Goal: Check status: Check status

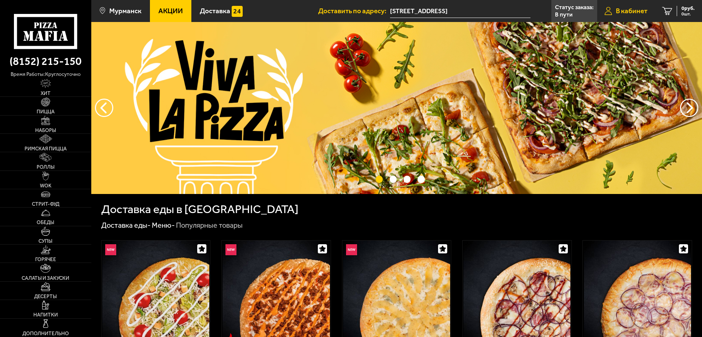
click at [627, 16] on link "В кабинет" at bounding box center [626, 11] width 58 height 22
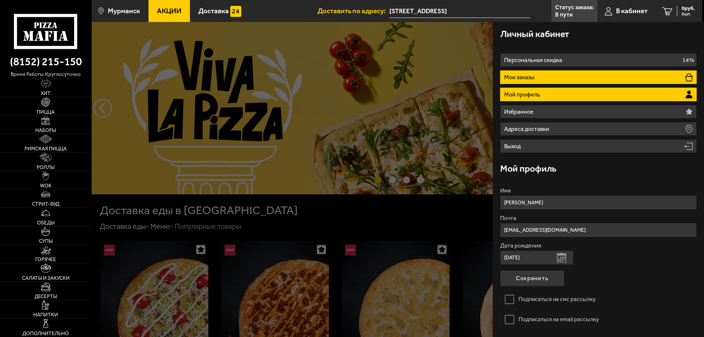
click at [569, 77] on li "Мои заказы" at bounding box center [598, 77] width 196 height 14
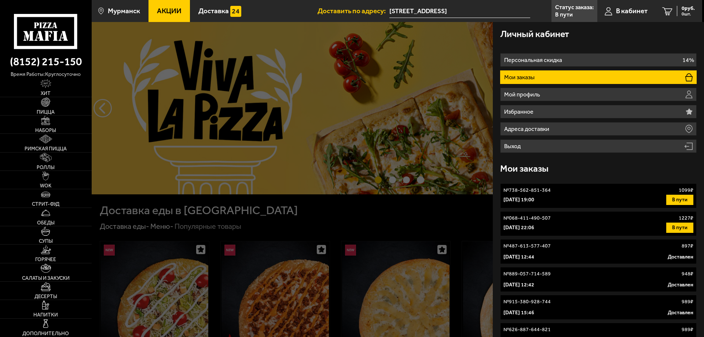
click at [673, 200] on button "В пути" at bounding box center [679, 200] width 27 height 10
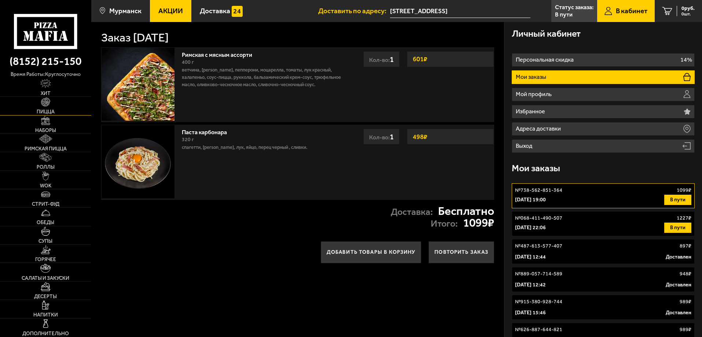
click at [44, 107] on link "Пицца" at bounding box center [45, 106] width 91 height 18
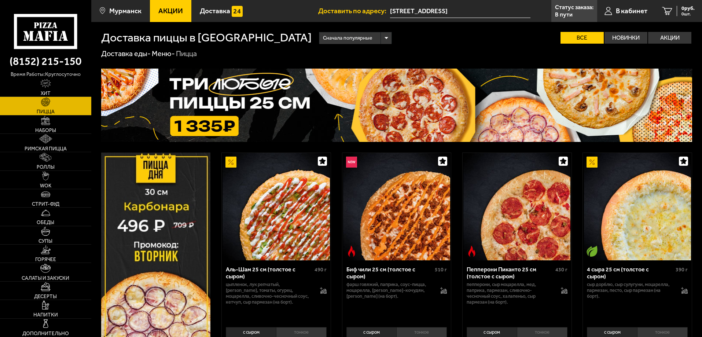
click at [274, 238] on img at bounding box center [275, 206] width 107 height 107
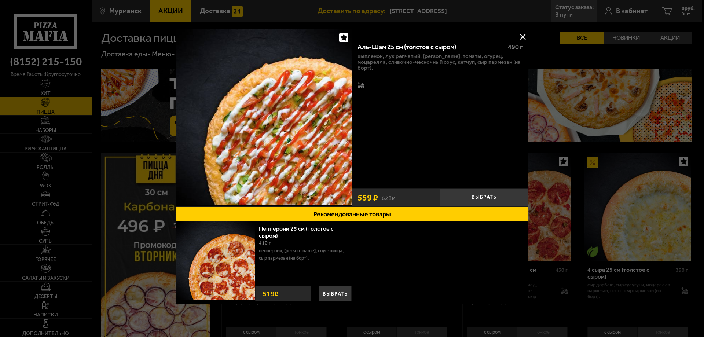
click at [522, 38] on button at bounding box center [522, 36] width 11 height 11
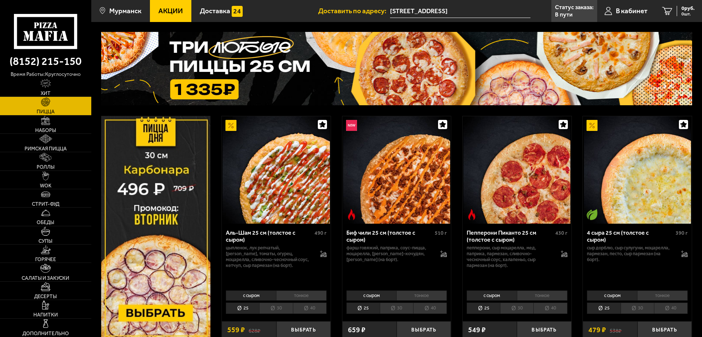
scroll to position [110, 0]
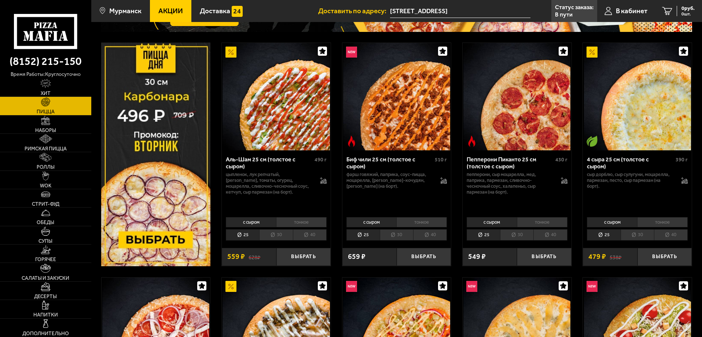
click at [244, 233] on li "25" at bounding box center [242, 234] width 33 height 11
click at [279, 237] on li "30" at bounding box center [275, 234] width 33 height 11
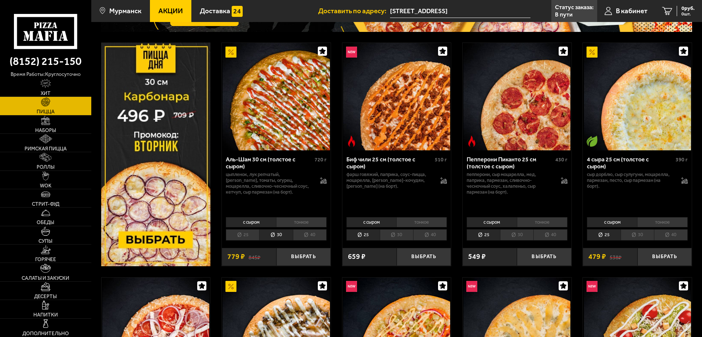
click at [253, 235] on li "25" at bounding box center [242, 234] width 33 height 11
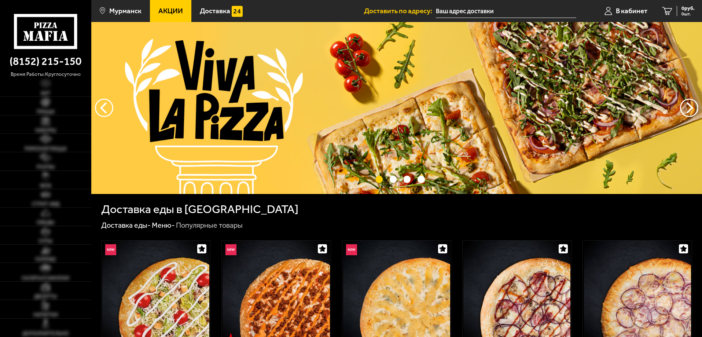
type input "[STREET_ADDRESS]"
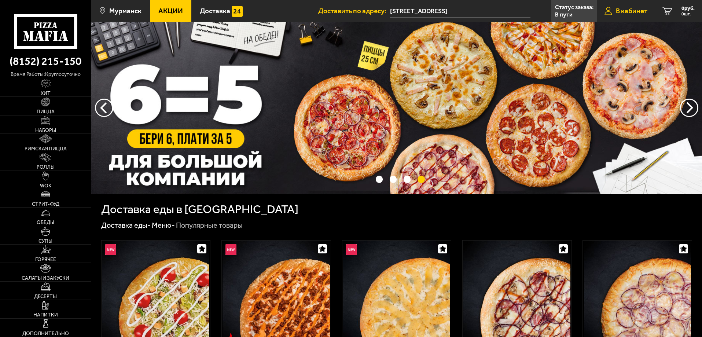
click at [635, 12] on span "В кабинет" at bounding box center [632, 10] width 32 height 7
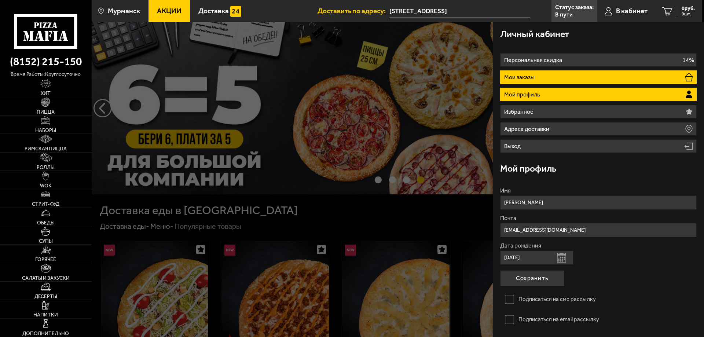
click at [552, 84] on li "Мои заказы" at bounding box center [598, 77] width 196 height 14
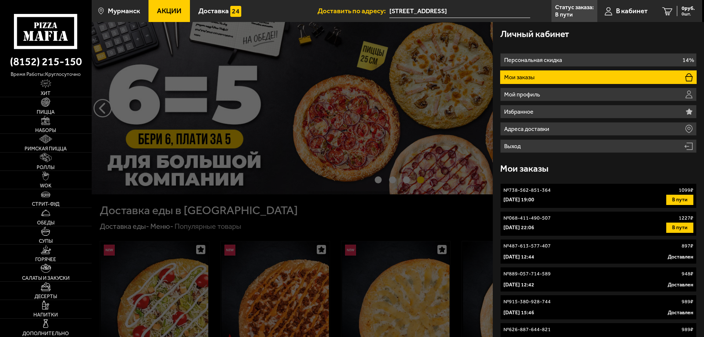
click at [531, 196] on p "[DATE] 19:00" at bounding box center [518, 199] width 31 height 7
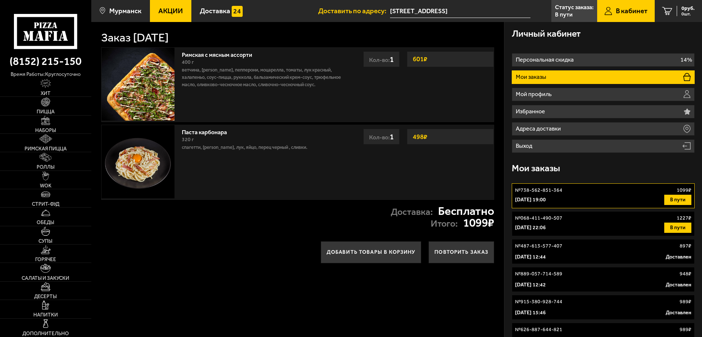
click at [540, 227] on p "[DATE] 22:06" at bounding box center [530, 227] width 31 height 7
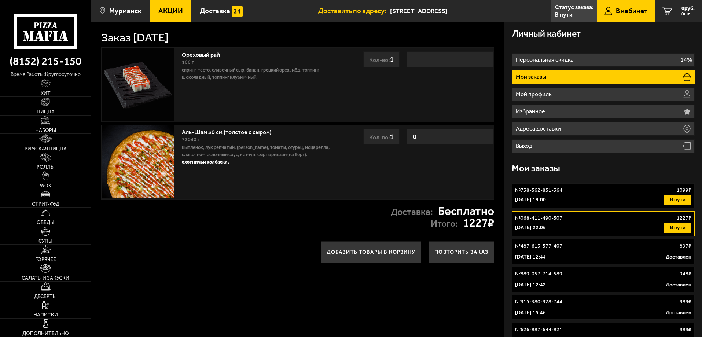
click at [538, 229] on p "[DATE] 22:06" at bounding box center [530, 227] width 31 height 7
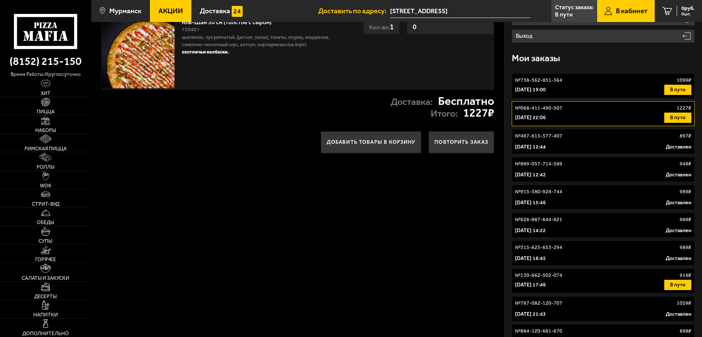
scroll to position [257, 0]
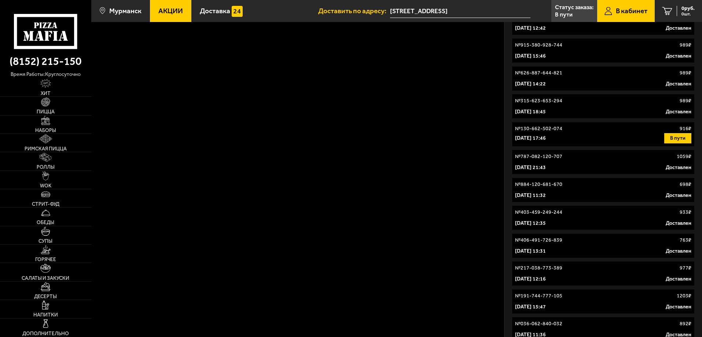
click at [536, 143] on link "№ 130-662-502-074 916 ₽ 6 мая 2024 г. 17:46 В пути" at bounding box center [603, 134] width 183 height 25
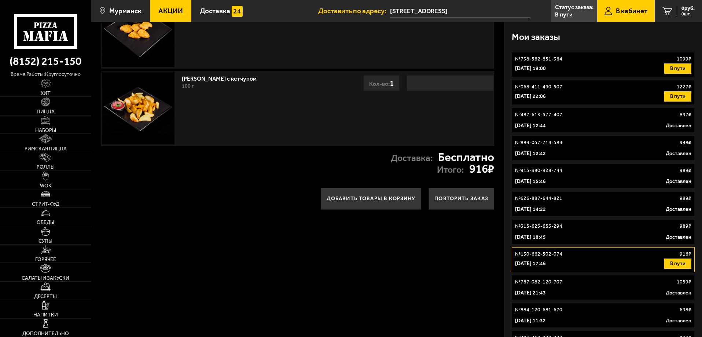
scroll to position [147, 0]
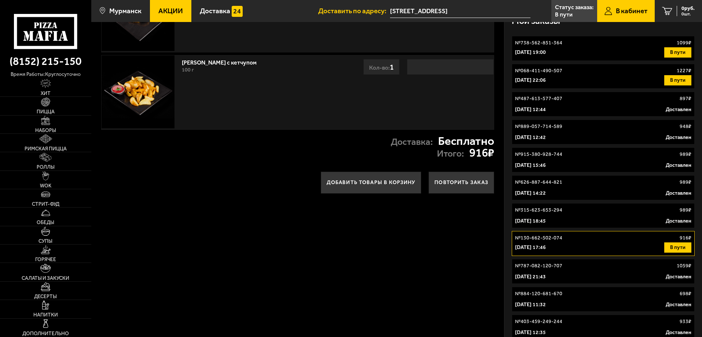
click at [546, 78] on p "[DATE] 22:06" at bounding box center [530, 80] width 31 height 7
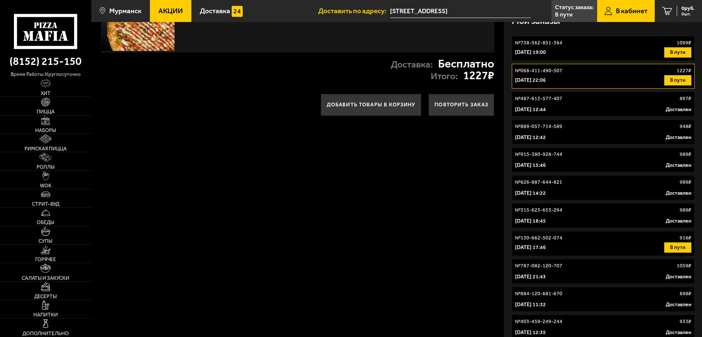
click at [674, 82] on button "В пути" at bounding box center [677, 80] width 27 height 10
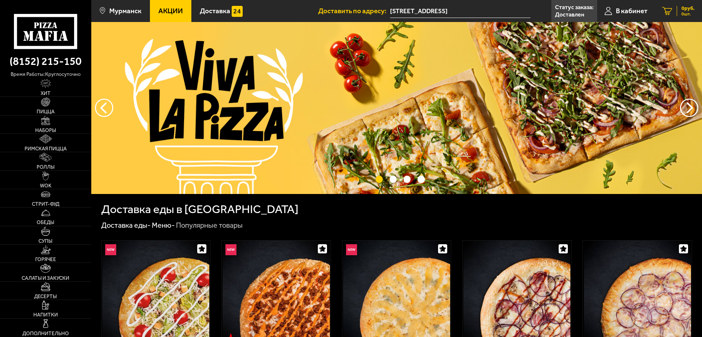
click at [675, 10] on link "0 руб. 0 шт." at bounding box center [678, 11] width 47 height 22
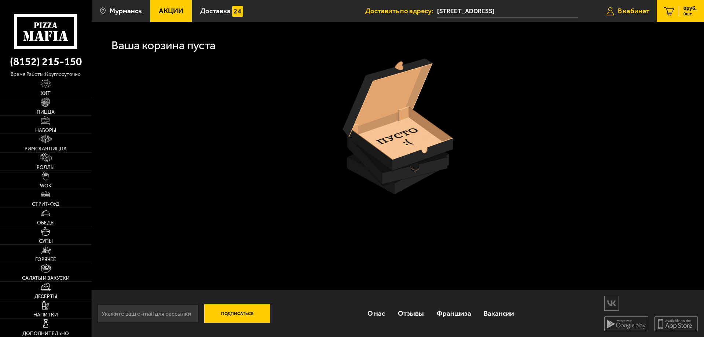
click at [629, 7] on span "В кабинет" at bounding box center [634, 10] width 32 height 7
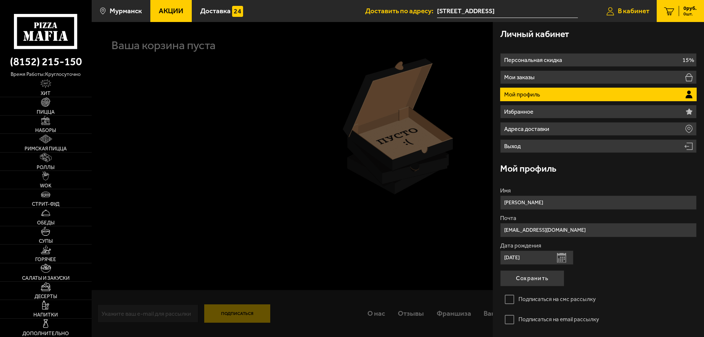
click at [616, 9] on link "В кабинет" at bounding box center [628, 11] width 58 height 22
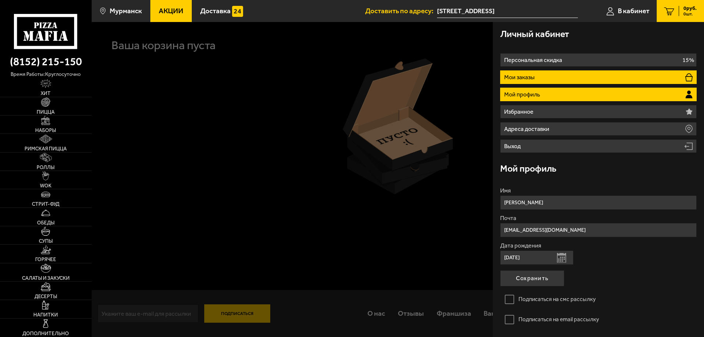
click at [552, 77] on li "Мои заказы" at bounding box center [598, 77] width 196 height 14
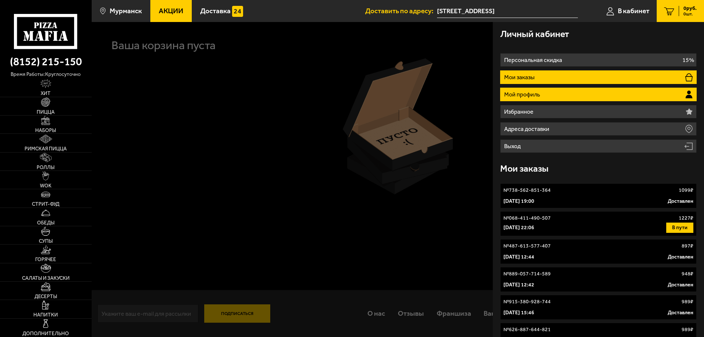
click at [544, 94] on li "Мой профиль" at bounding box center [598, 95] width 196 height 14
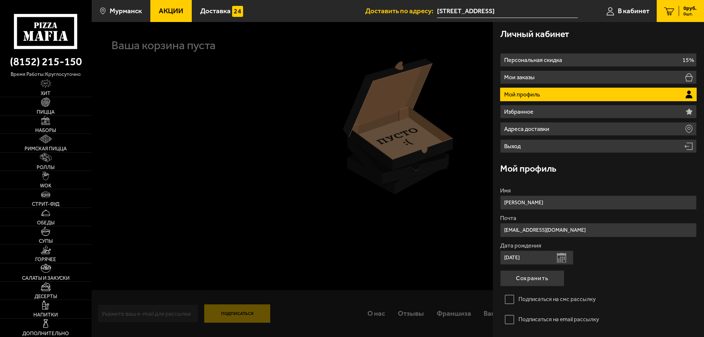
click at [538, 92] on p "Мой профиль" at bounding box center [523, 95] width 38 height 6
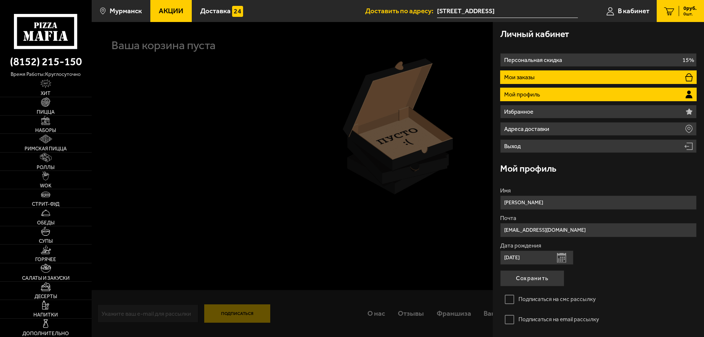
click at [534, 77] on p "Мои заказы" at bounding box center [520, 77] width 32 height 6
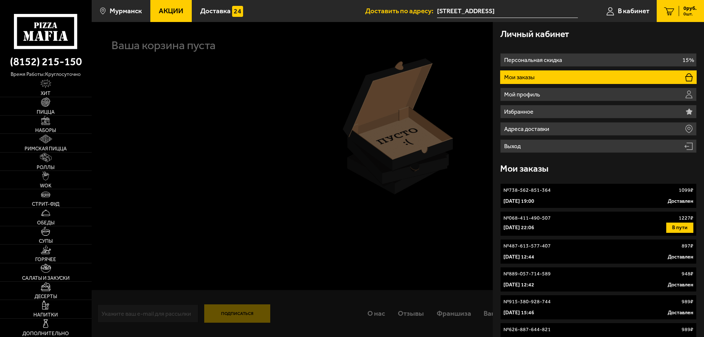
click at [534, 203] on p "[DATE] 19:00" at bounding box center [518, 201] width 31 height 7
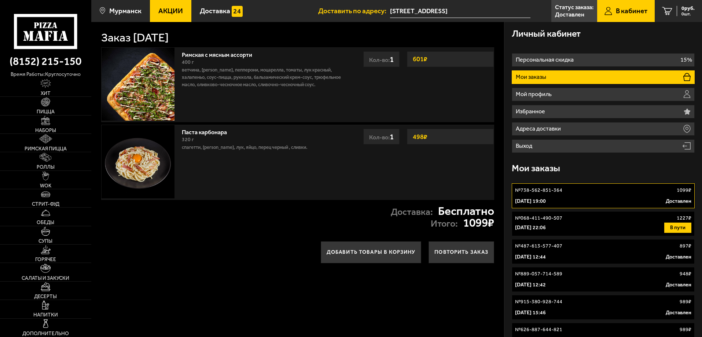
click at [227, 72] on p "ветчина, [PERSON_NAME], пепперони, моцарелла, томаты, лук красный, халапеньо, с…" at bounding box center [262, 77] width 160 height 22
